Goal: Task Accomplishment & Management: Complete application form

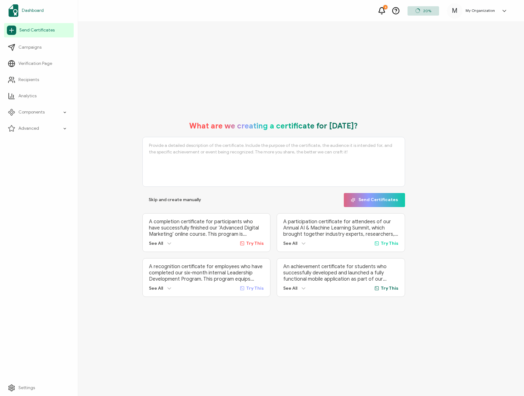
click at [29, 12] on span "Dashboard" at bounding box center [33, 10] width 22 height 6
click at [21, 47] on span "Campaigns" at bounding box center [29, 47] width 23 height 6
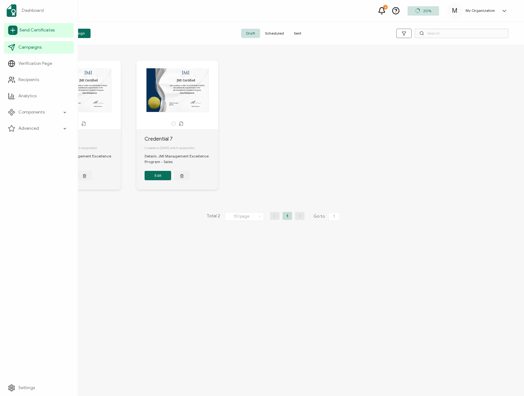
click at [37, 28] on span "Send Certificates" at bounding box center [36, 30] width 35 height 6
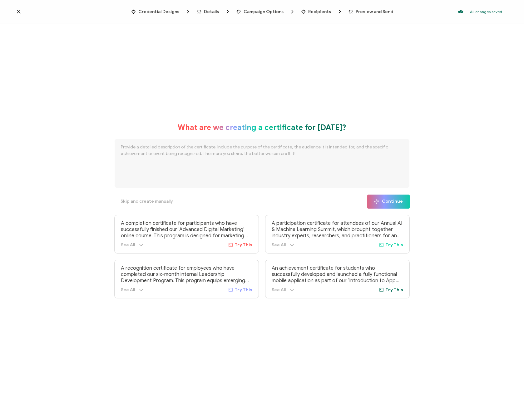
click at [212, 11] on span "Details" at bounding box center [211, 11] width 15 height 5
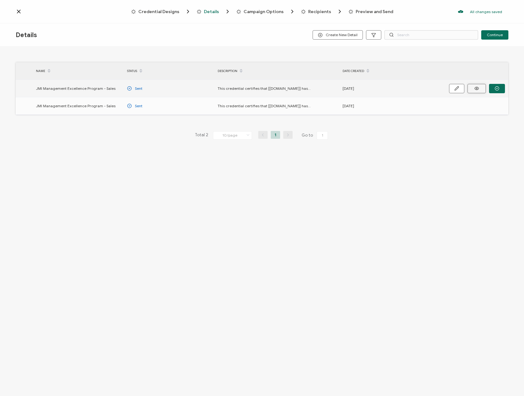
click at [481, 88] on button at bounding box center [476, 88] width 18 height 9
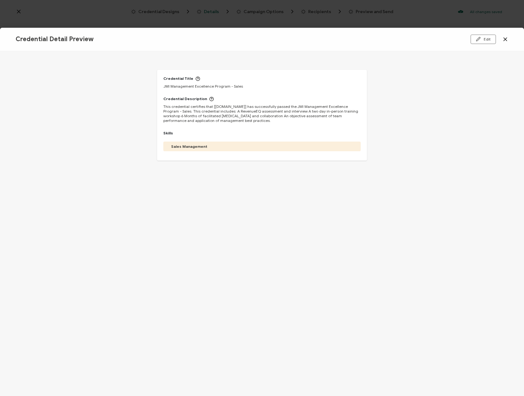
click at [289, 146] on div "Sales Management" at bounding box center [261, 146] width 181 height 5
click at [504, 40] on icon at bounding box center [504, 39] width 3 height 3
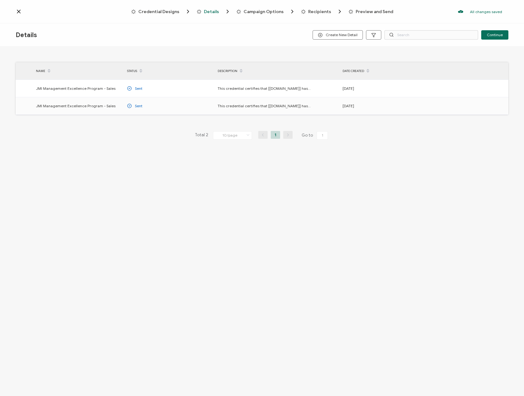
click at [13, 12] on div "Credential Designs Details Campaign Options Recipients Preview and Send All cha…" at bounding box center [262, 11] width 524 height 23
click at [17, 14] on icon at bounding box center [19, 11] width 6 height 6
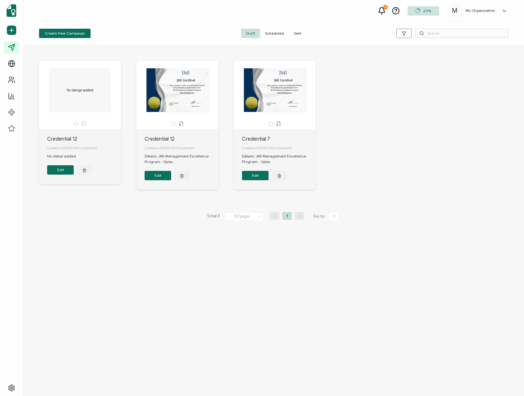
click at [188, 103] on div "JMI Certified This certificate verifies that [[DOMAIN_NAME]] has satisfied the …" at bounding box center [177, 90] width 66 height 44
click at [180, 124] on icon at bounding box center [179, 124] width 1 height 1
click at [172, 124] on icon at bounding box center [173, 123] width 5 height 5
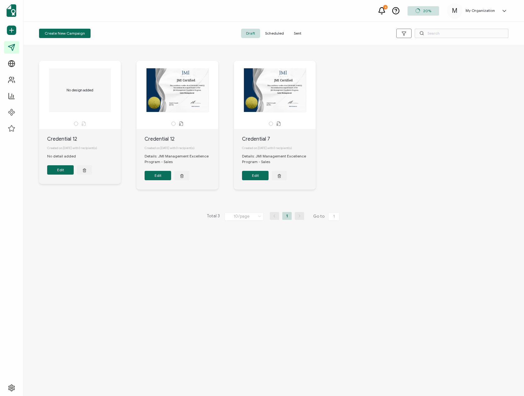
click at [174, 122] on icon at bounding box center [173, 123] width 5 height 5
click at [162, 177] on button "Edit" at bounding box center [157, 175] width 27 height 9
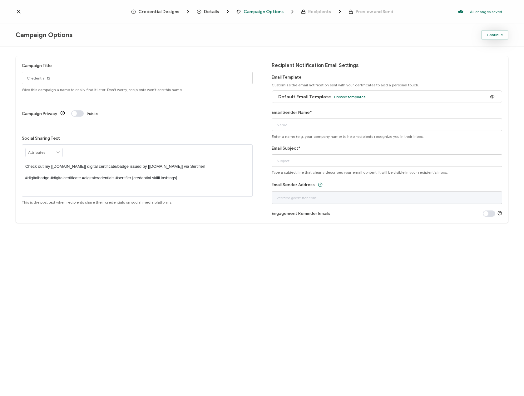
click at [494, 36] on span "Continue" at bounding box center [495, 35] width 16 height 4
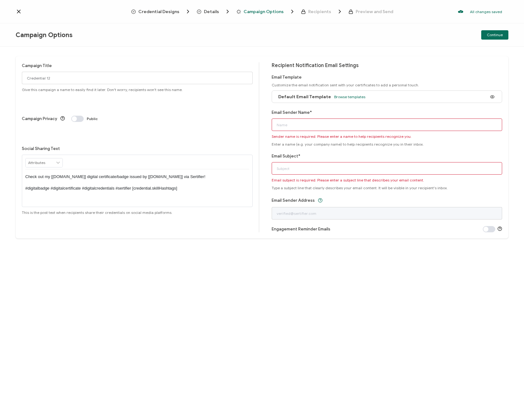
click at [17, 11] on icon at bounding box center [19, 11] width 6 height 6
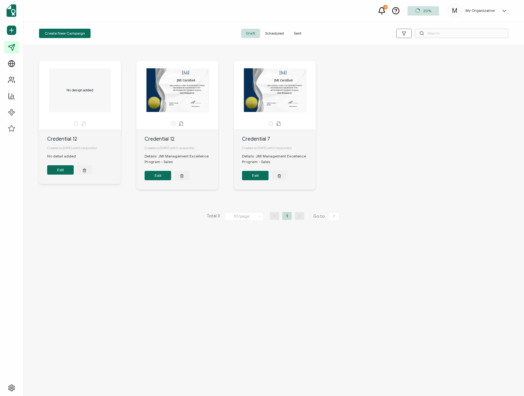
click at [495, 12] on div "My Organization" at bounding box center [480, 10] width 36 height 4
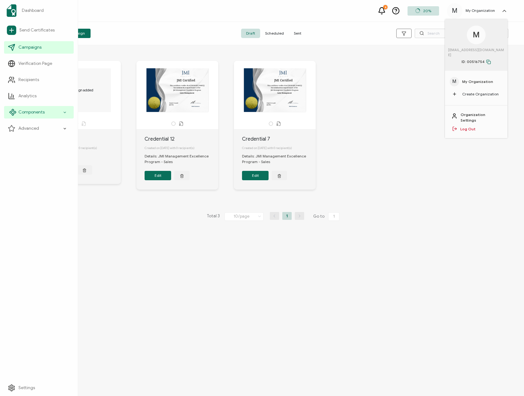
click at [12, 112] on icon at bounding box center [11, 112] width 2 height 2
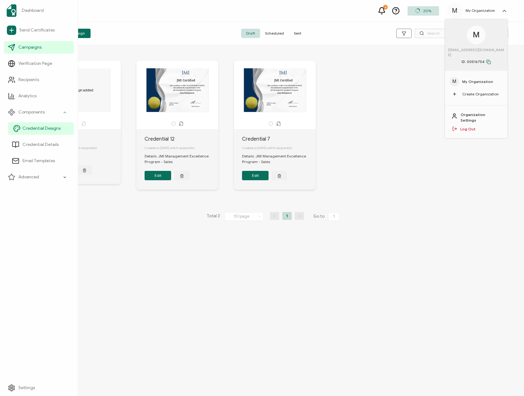
click at [26, 126] on span "Credential Designs" at bounding box center [41, 128] width 38 height 6
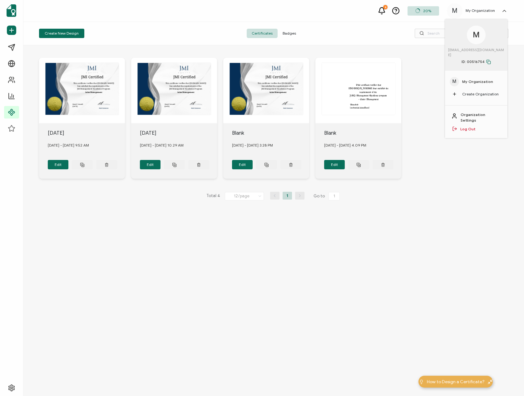
click at [210, 228] on div "JMI Certified This certificate verifies that [[DOMAIN_NAME]] has satisfied the …" at bounding box center [273, 220] width 500 height 351
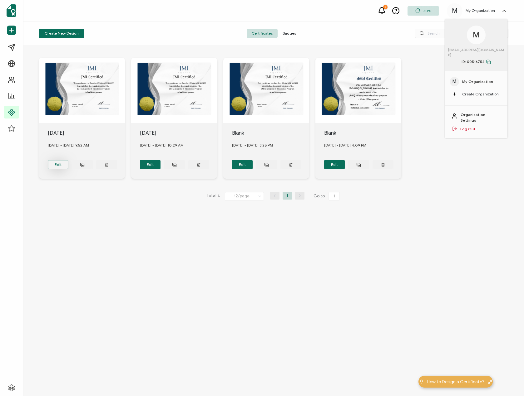
click at [61, 162] on button "Edit" at bounding box center [58, 164] width 21 height 9
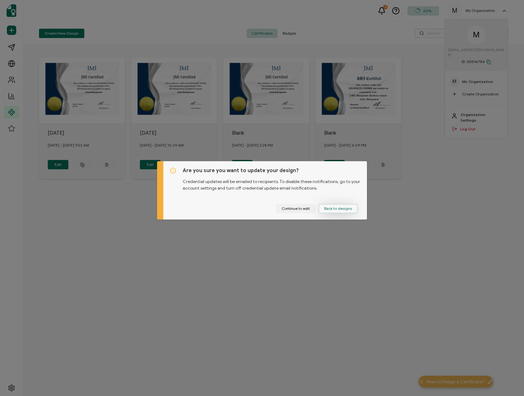
click at [335, 209] on span "Back to designs" at bounding box center [338, 209] width 28 height 4
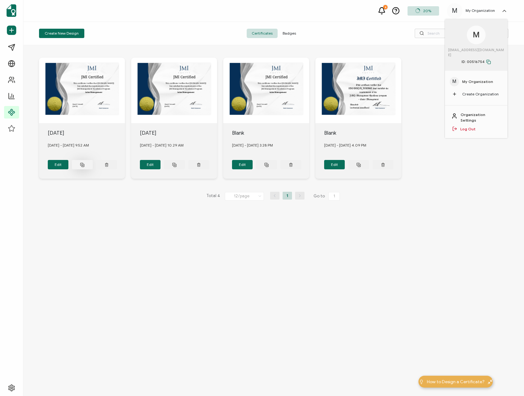
click at [85, 164] on button at bounding box center [82, 164] width 21 height 9
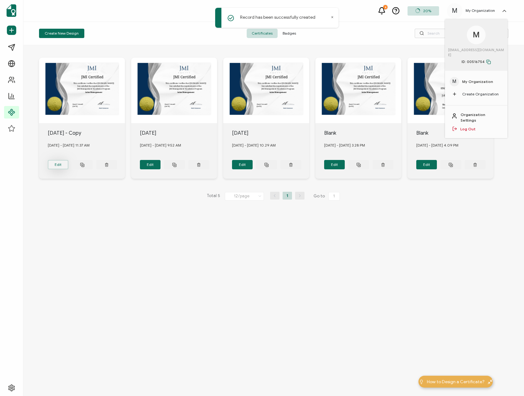
click at [60, 163] on button "Edit" at bounding box center [58, 164] width 21 height 9
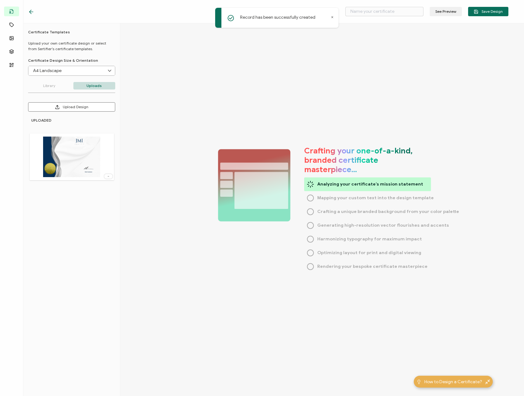
type input "[DATE] - Copy"
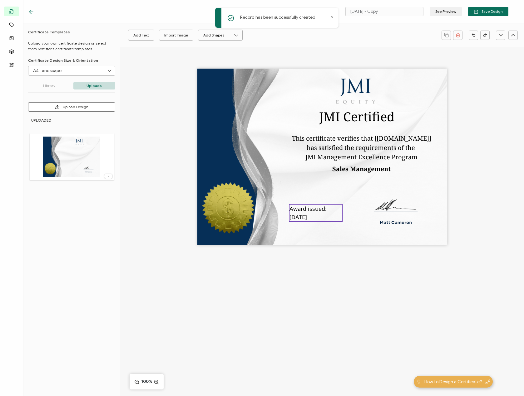
click at [306, 216] on pre "Award issued: [DATE]" at bounding box center [307, 213] width 37 height 16
click at [305, 216] on pre "Award issued: [DATE]" at bounding box center [308, 213] width 37 height 16
click at [305, 216] on pre "Award issued: [DATE]" at bounding box center [307, 213] width 37 height 16
click at [304, 219] on pre "Award issued: [DATE]" at bounding box center [307, 213] width 37 height 16
drag, startPoint x: 306, startPoint y: 218, endPoint x: 291, endPoint y: 219, distance: 15.6
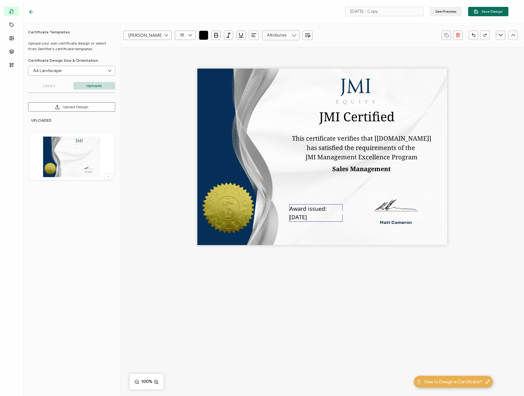
click at [291, 219] on pre "Award issued: [DATE]" at bounding box center [307, 213] width 37 height 16
click at [393, 288] on div "JMI Certified This certificate verifies that [[DOMAIN_NAME]] has satisfied the …" at bounding box center [321, 168] width 403 height 242
drag, startPoint x: 386, startPoint y: 10, endPoint x: 334, endPoint y: 4, distance: 53.1
click at [330, 8] on div "[DATE] - Copy See Preview Save Design" at bounding box center [267, 11] width 511 height 23
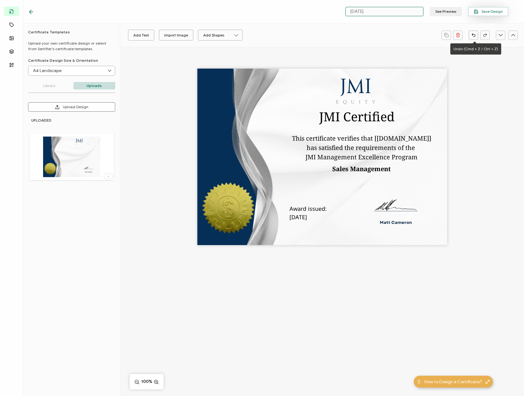
type input "[DATE]"
click at [487, 11] on span "Save Design" at bounding box center [487, 11] width 29 height 5
click at [30, 11] on icon at bounding box center [30, 12] width 2 height 4
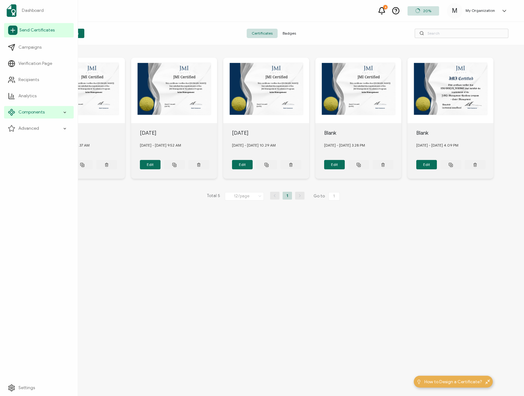
click at [19, 30] on link "Send Certificates" at bounding box center [39, 30] width 70 height 14
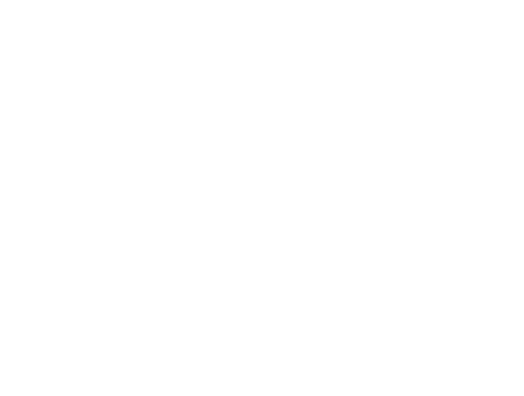
click at [12, 29] on div at bounding box center [262, 198] width 524 height 396
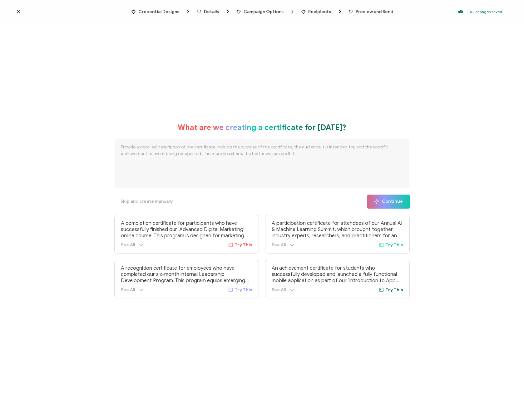
drag, startPoint x: 213, startPoint y: 11, endPoint x: 215, endPoint y: 17, distance: 6.2
click at [213, 11] on span "Details" at bounding box center [211, 11] width 15 height 5
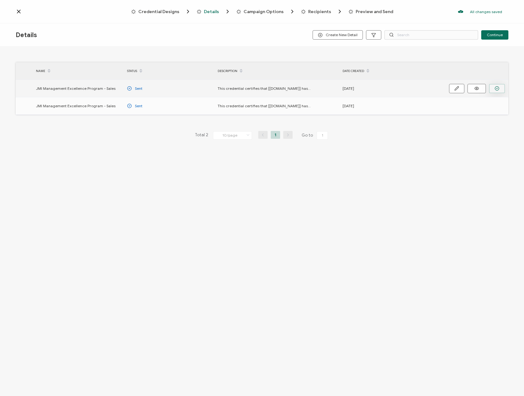
click at [497, 88] on icon "button" at bounding box center [496, 88] width 1 height 1
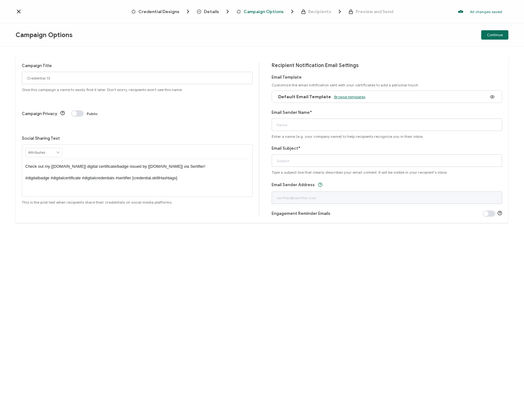
click at [359, 97] on span "Browse templates" at bounding box center [349, 97] width 31 height 5
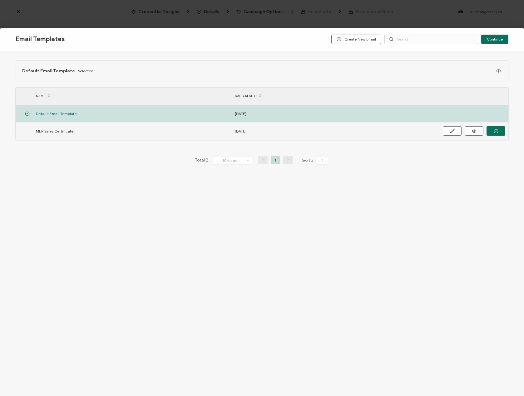
click at [62, 132] on span "MEP Sales Certificate" at bounding box center [54, 131] width 37 height 7
click at [496, 130] on icon "button" at bounding box center [495, 131] width 5 height 5
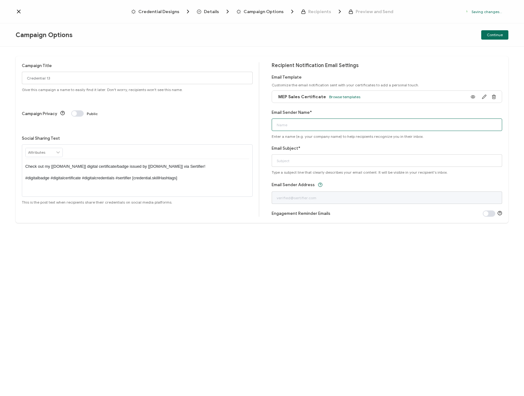
click at [308, 125] on input "Email Sender Name*" at bounding box center [386, 125] width 231 height 12
click at [314, 127] on input "Email Sender Name*" at bounding box center [386, 125] width 231 height 12
type input "[PERSON_NAME]"
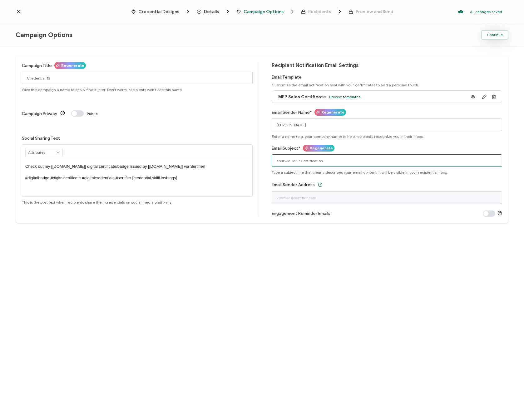
type input "Your JMI MEP Certification"
click at [495, 37] on button "Continue" at bounding box center [494, 34] width 27 height 9
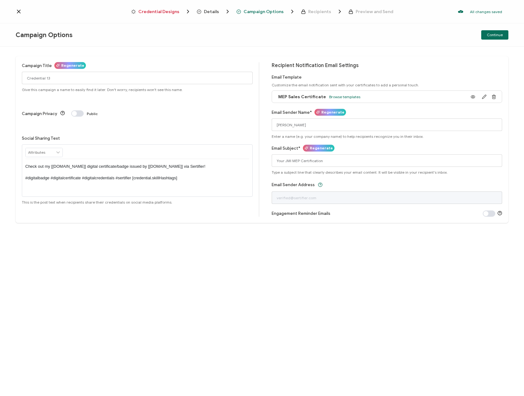
click at [330, 18] on div "Credential Designs Details Campaign Options Recipients Preview and Send All cha…" at bounding box center [262, 11] width 524 height 23
click at [46, 77] on input "Credential 13" at bounding box center [137, 78] width 231 height 12
click at [77, 80] on input "Credential 13" at bounding box center [137, 78] width 231 height 12
click at [110, 52] on div "Campaign Title Regenerate Credential 13 Give this campaign a name to easily fin…" at bounding box center [262, 222] width 524 height 350
click at [208, 12] on span "Details" at bounding box center [211, 11] width 15 height 5
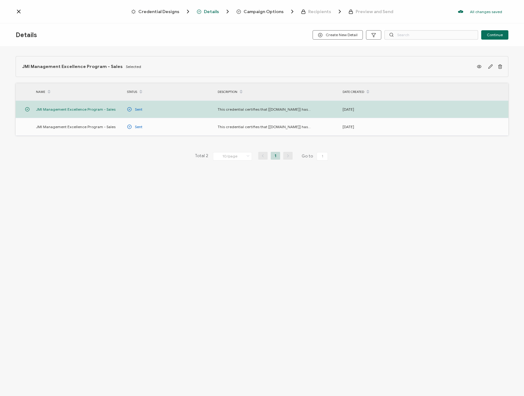
click at [169, 13] on span "Credential Designs" at bounding box center [158, 11] width 41 height 5
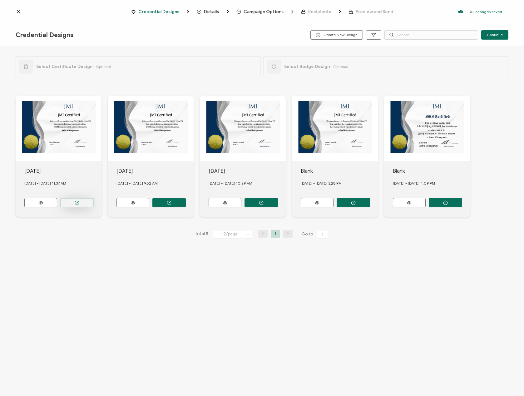
click at [77, 202] on icon "button" at bounding box center [77, 203] width 5 height 5
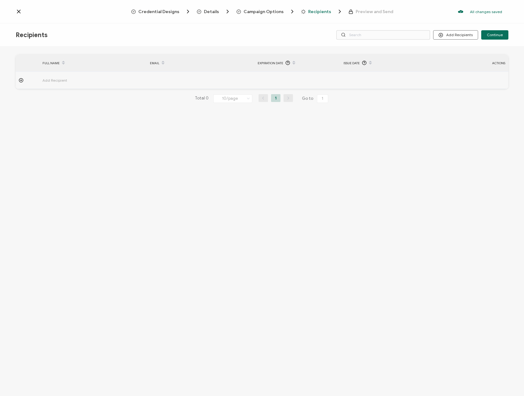
click at [20, 80] on icon at bounding box center [21, 80] width 5 height 5
click at [69, 97] on input "text" at bounding box center [69, 98] width 55 height 10
type input "B"
type input "Be"
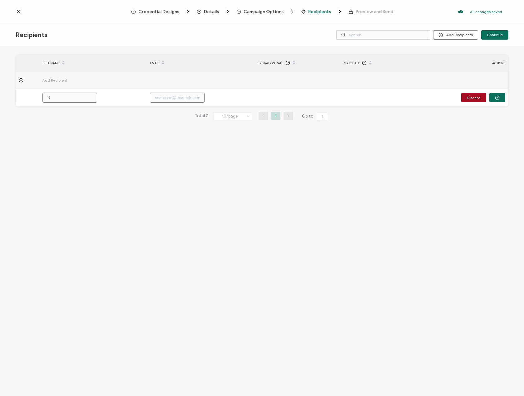
type input "Be"
type input "Ben"
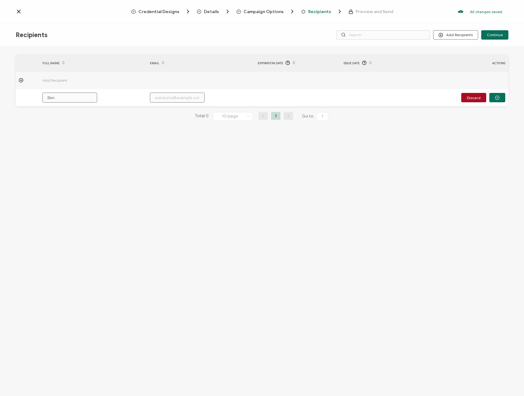
type input "[PERSON_NAME]"
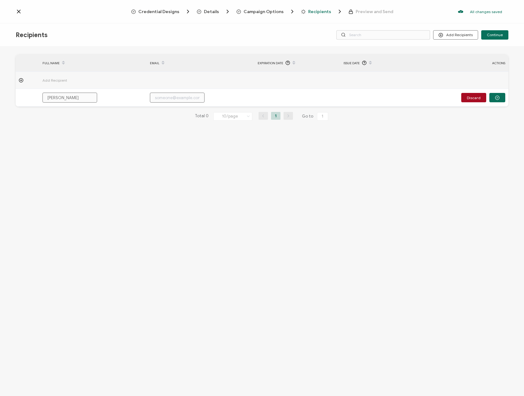
type input "[PERSON_NAME]"
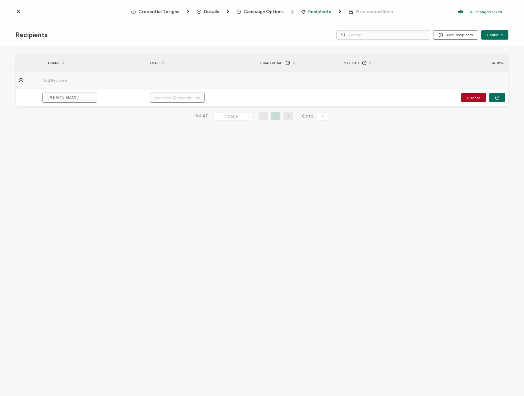
type input "[PERSON_NAME]"
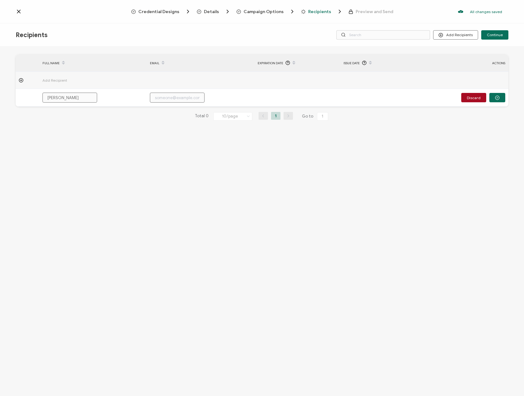
type input "[PERSON_NAME]"
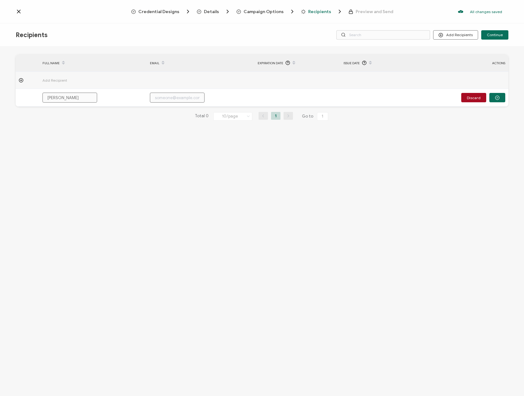
type input "[PERSON_NAME]"
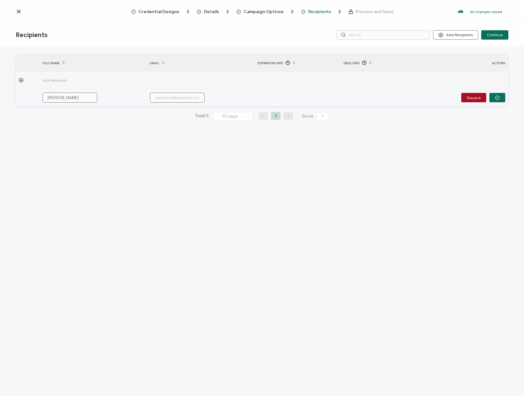
click at [187, 94] on input "text" at bounding box center [177, 98] width 55 height 10
paste input "[EMAIL_ADDRESS][DOMAIN_NAME]"
type input "[EMAIL_ADDRESS][DOMAIN_NAME]"
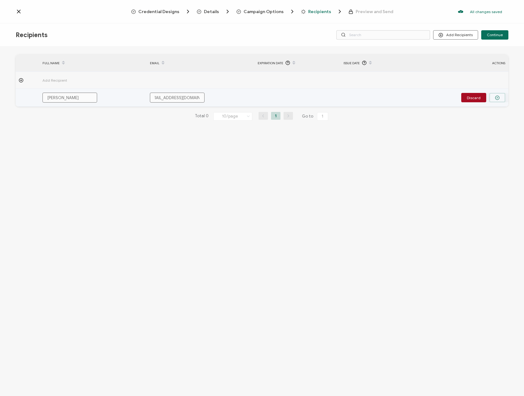
type input "[EMAIL_ADDRESS][DOMAIN_NAME]"
click at [500, 97] on button "button" at bounding box center [497, 97] width 16 height 9
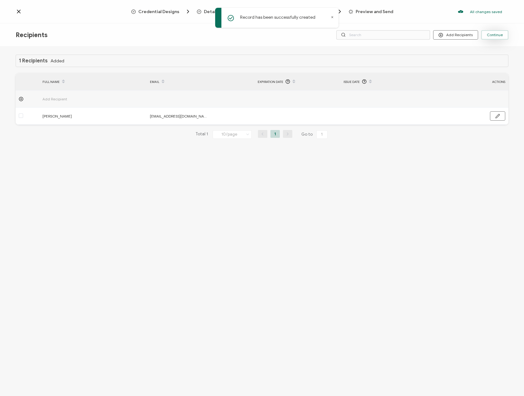
click at [491, 36] on span "Continue" at bounding box center [495, 35] width 16 height 4
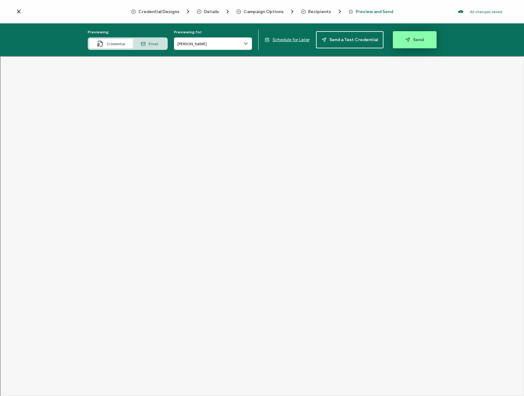
click at [417, 39] on span "Send" at bounding box center [414, 39] width 18 height 5
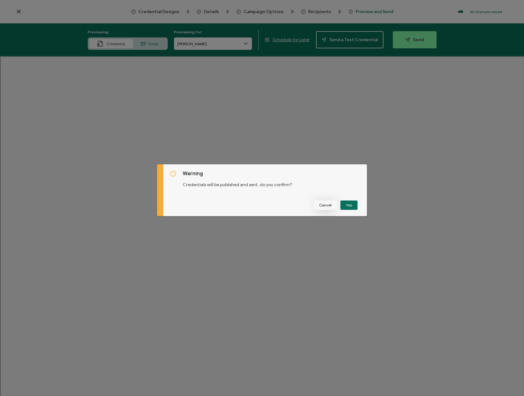
click at [327, 204] on span "Cancel" at bounding box center [325, 205] width 12 height 4
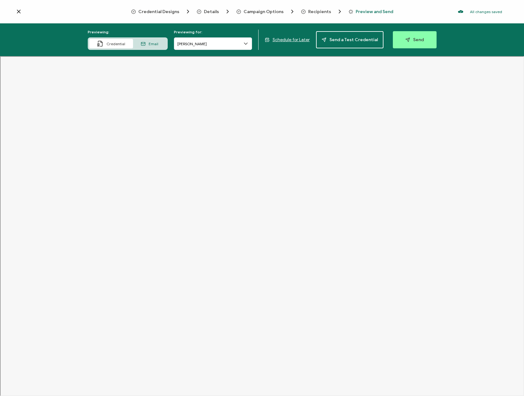
click at [415, 38] on span "Send" at bounding box center [414, 39] width 18 height 5
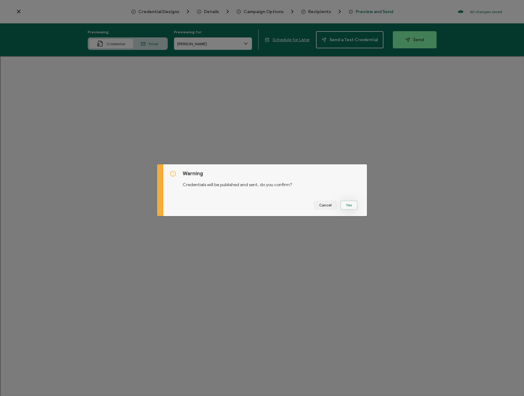
click at [348, 204] on button "Yes" at bounding box center [348, 205] width 17 height 9
